Goal: Task Accomplishment & Management: Manage account settings

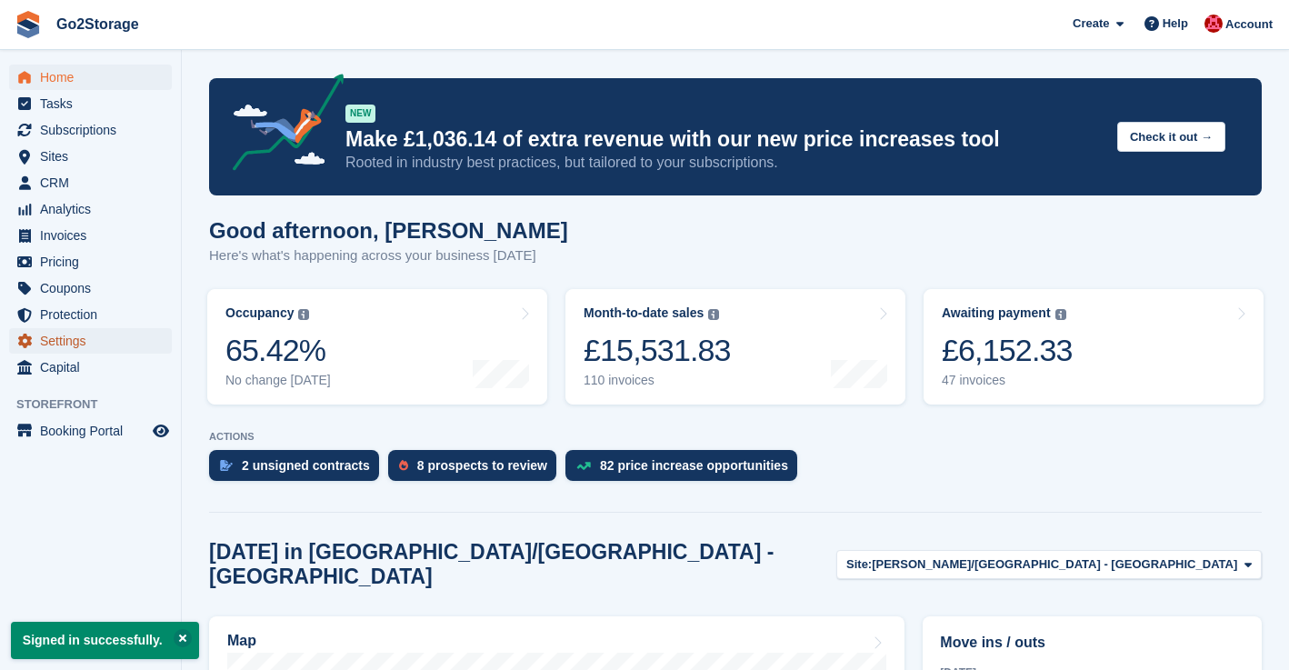
click at [66, 342] on span "Settings" at bounding box center [94, 340] width 109 height 25
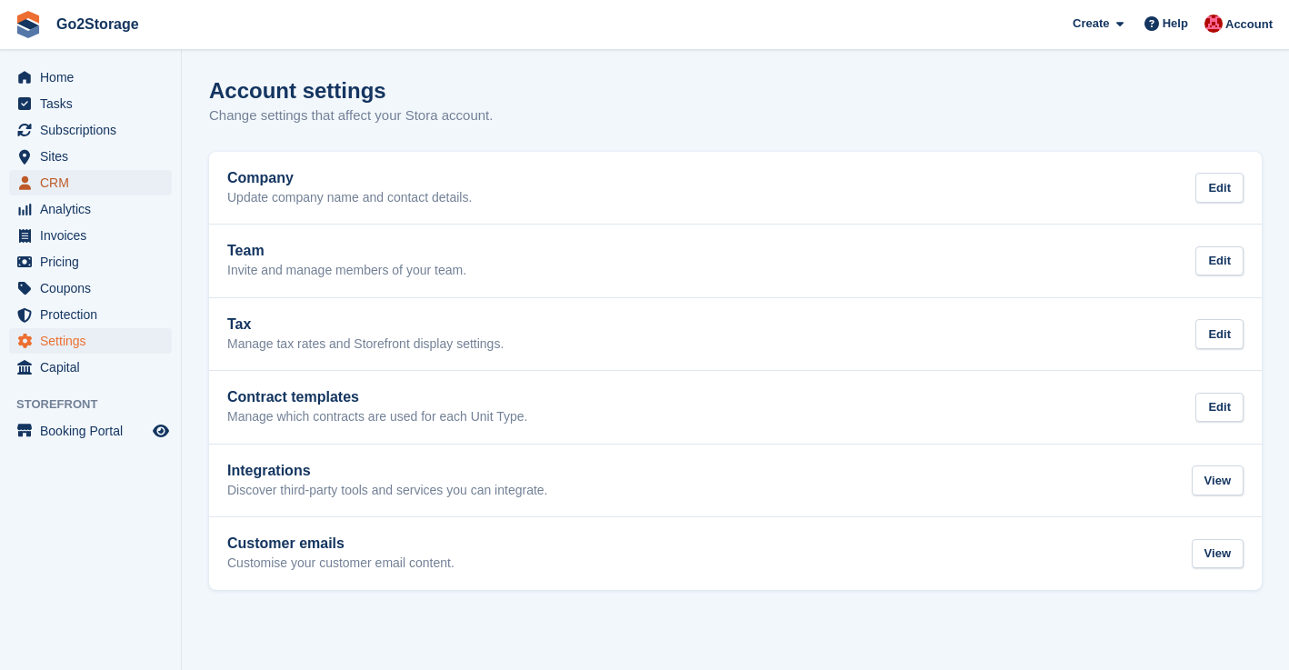
click at [55, 171] on span "CRM" at bounding box center [94, 182] width 109 height 25
